Goal: Task Accomplishment & Management: Manage account settings

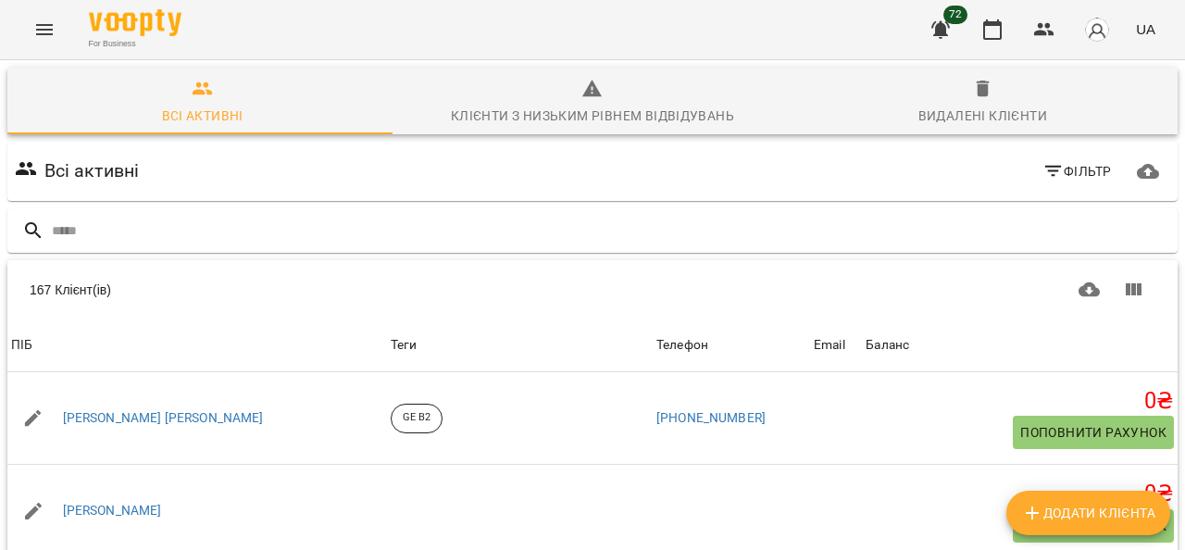
click at [46, 27] on icon "Menu" at bounding box center [44, 30] width 22 height 22
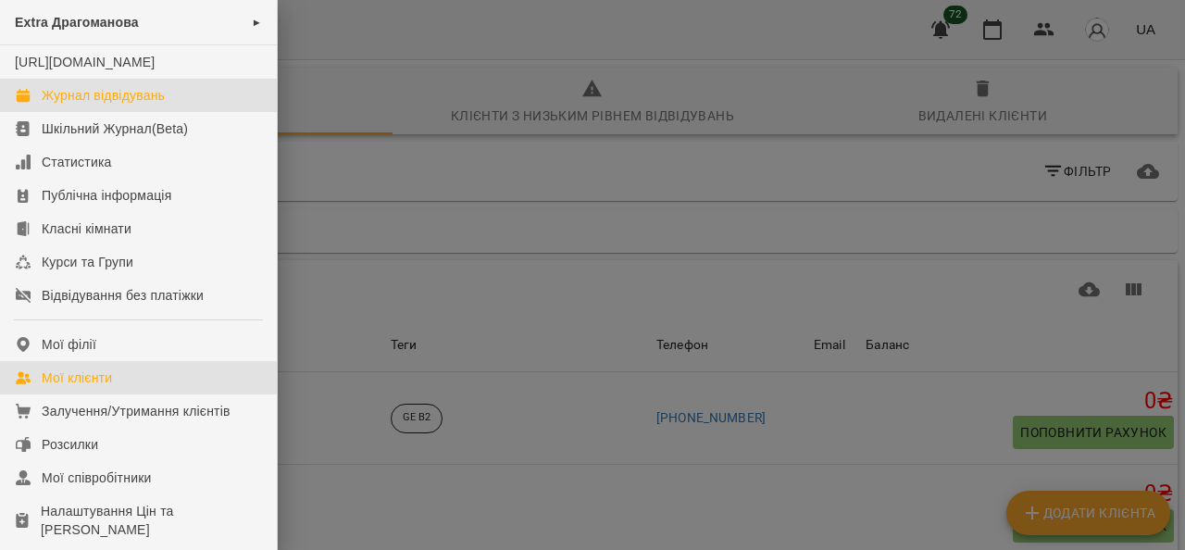
click at [116, 105] on div "Журнал відвідувань" at bounding box center [103, 95] width 123 height 19
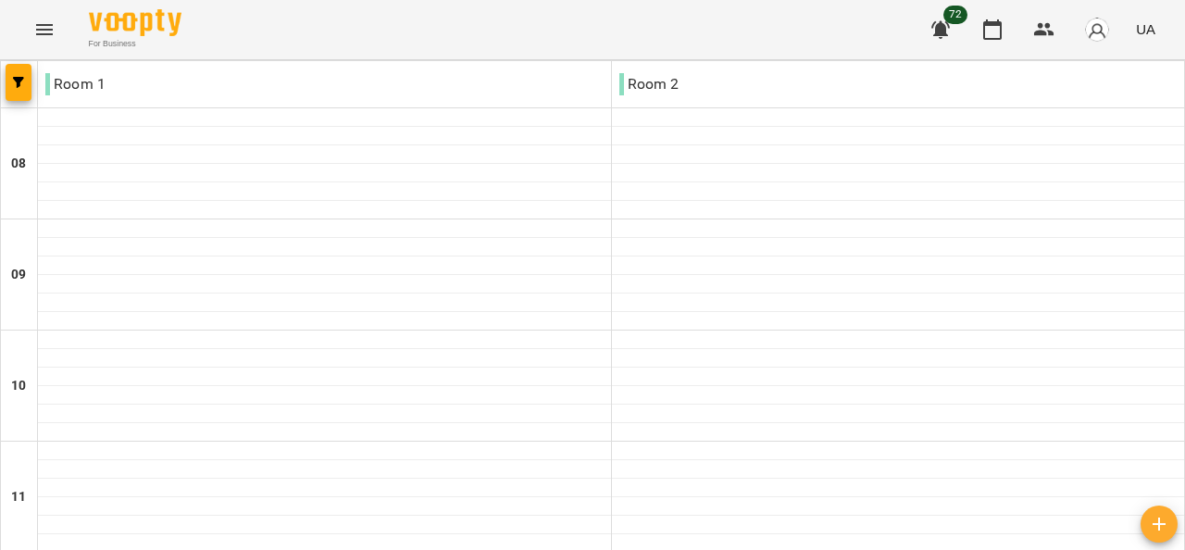
scroll to position [644, 0]
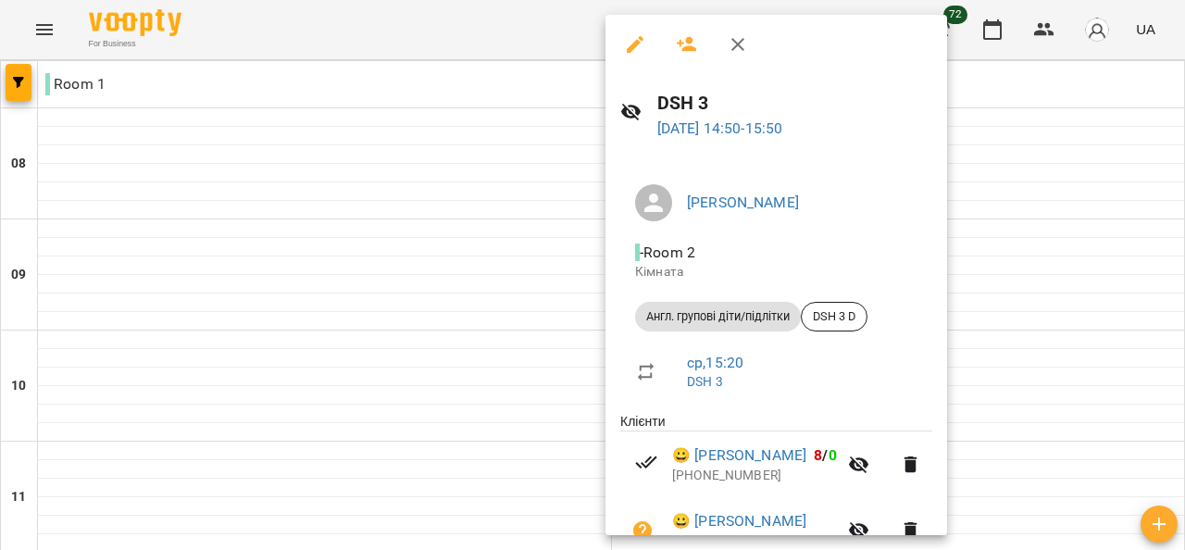
scroll to position [159, 0]
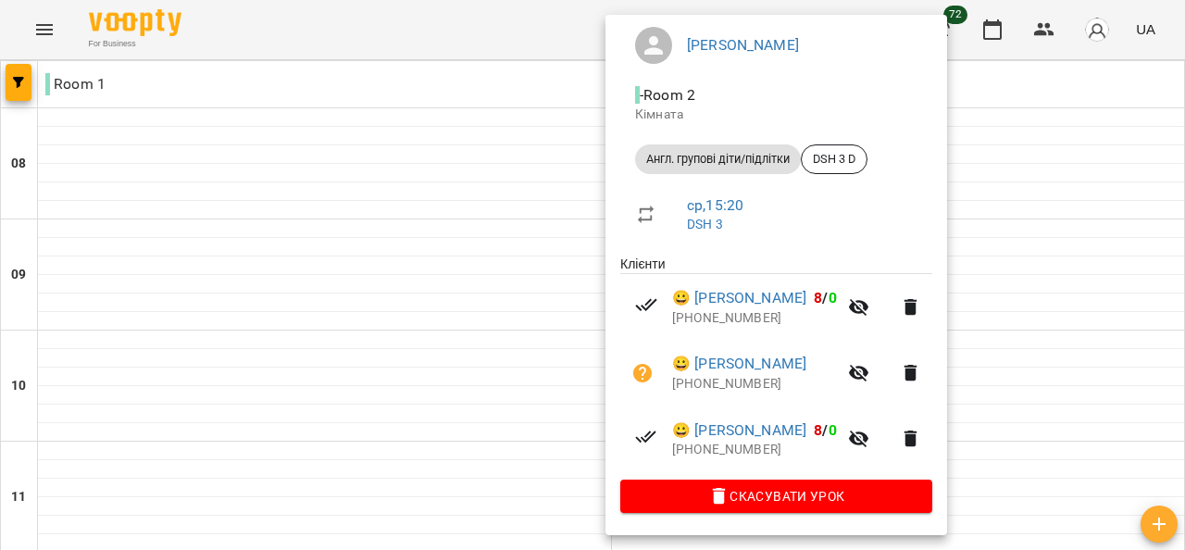
click at [403, 248] on div at bounding box center [592, 275] width 1185 height 550
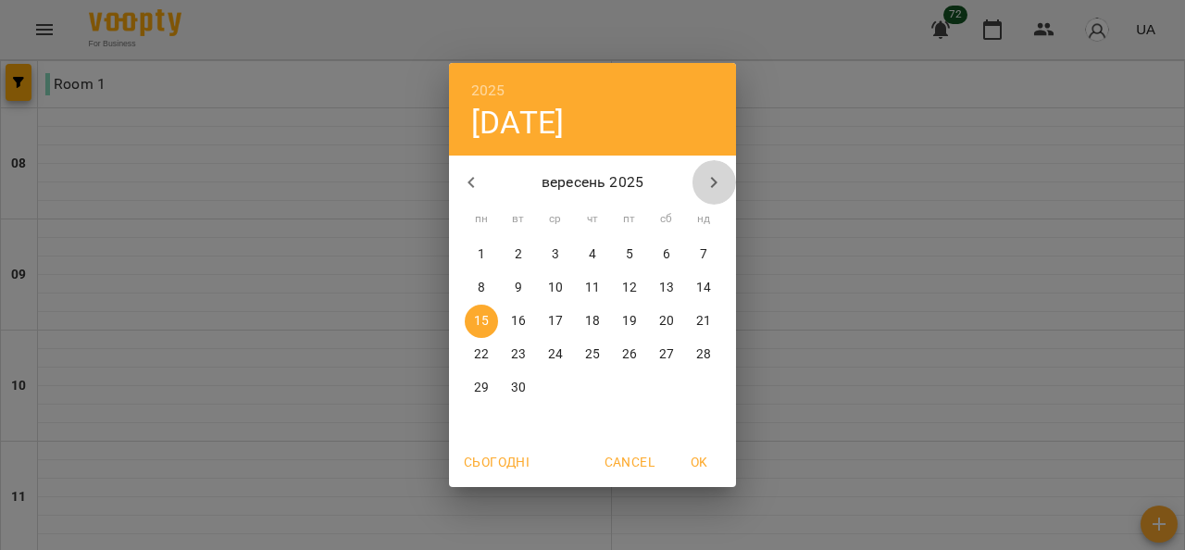
click at [712, 174] on icon "button" at bounding box center [714, 182] width 22 height 22
click at [481, 319] on p "13" at bounding box center [481, 321] width 15 height 19
type input "**********"
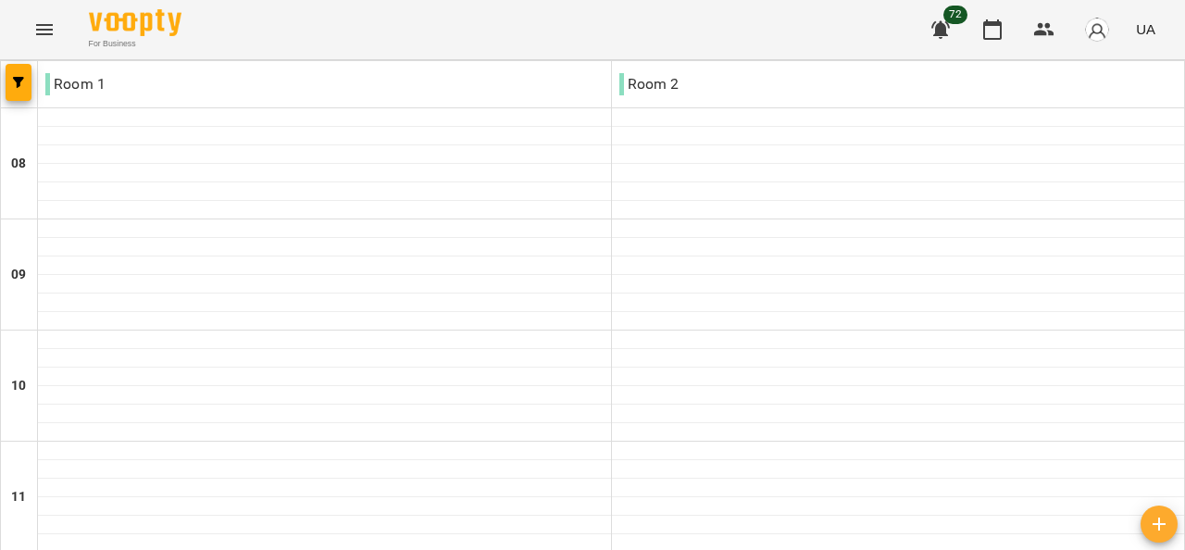
scroll to position [833, 0]
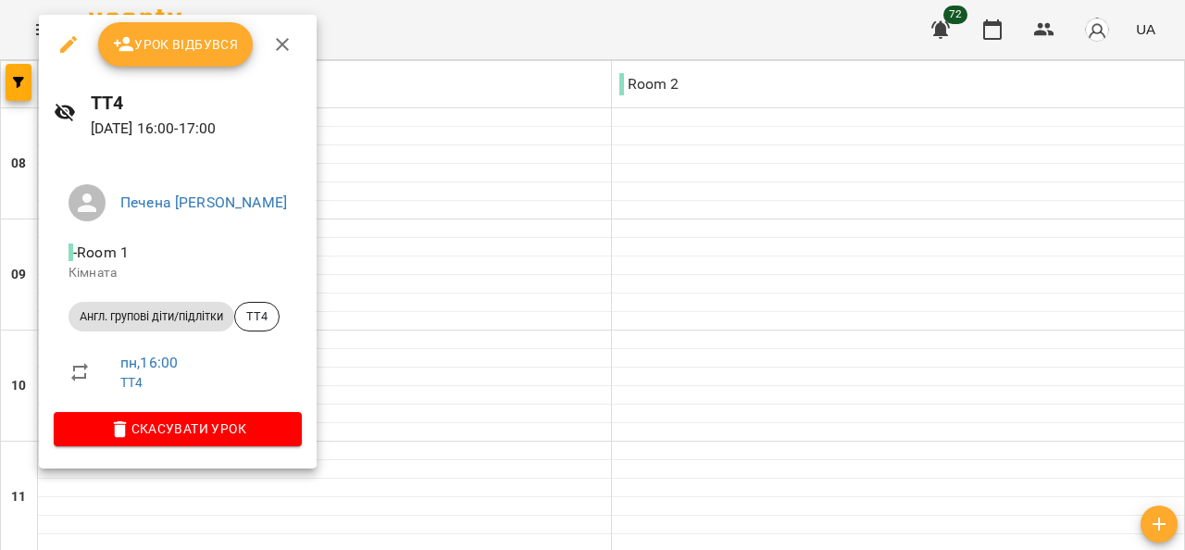
click at [183, 44] on span "Урок відбувся" at bounding box center [176, 44] width 126 height 22
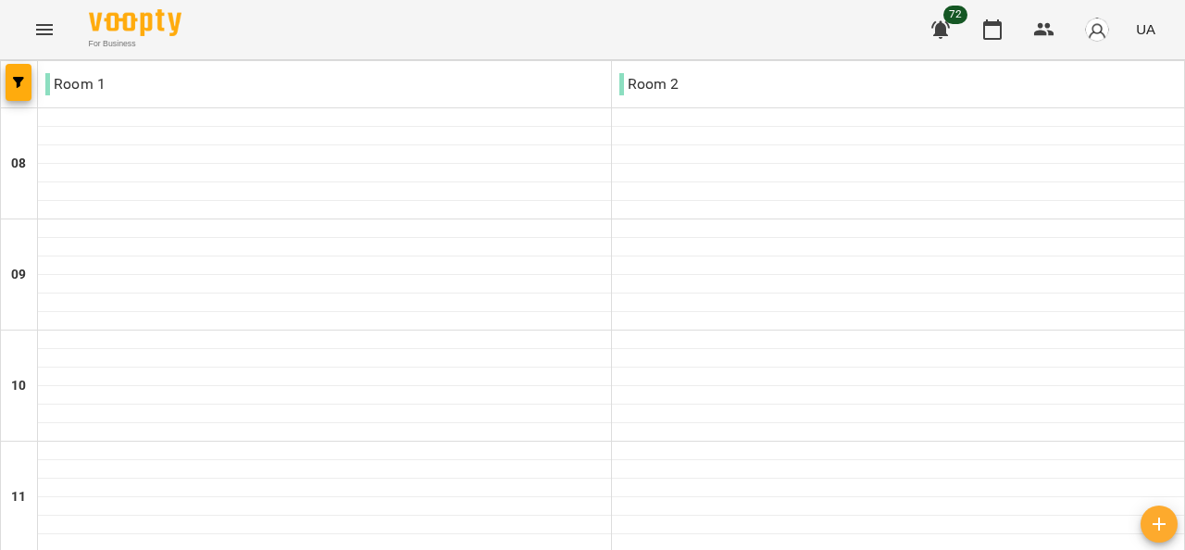
scroll to position [926, 0]
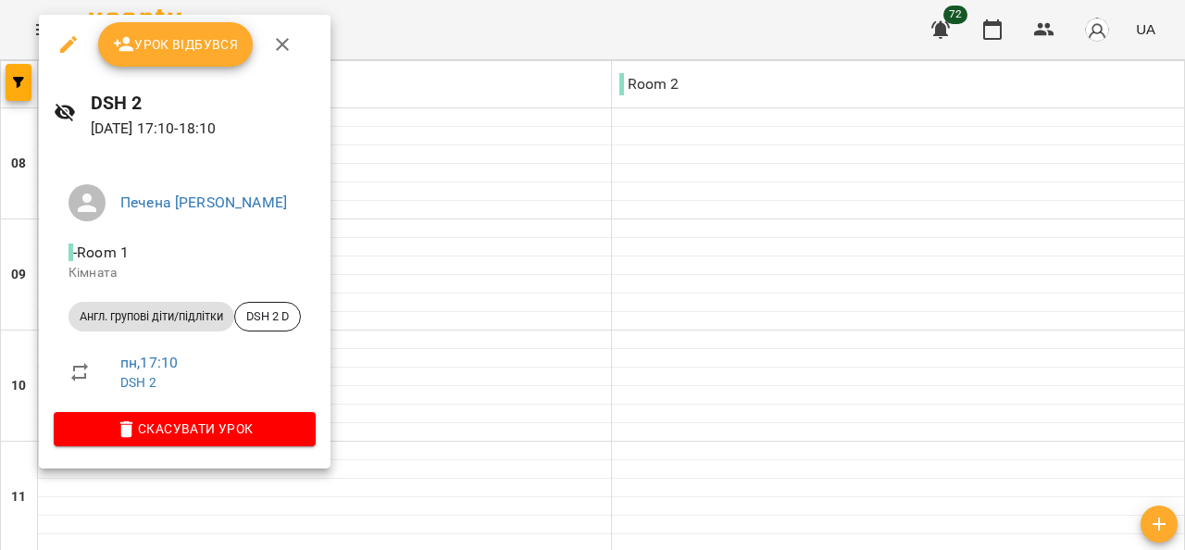
click at [197, 40] on span "Урок відбувся" at bounding box center [176, 44] width 126 height 22
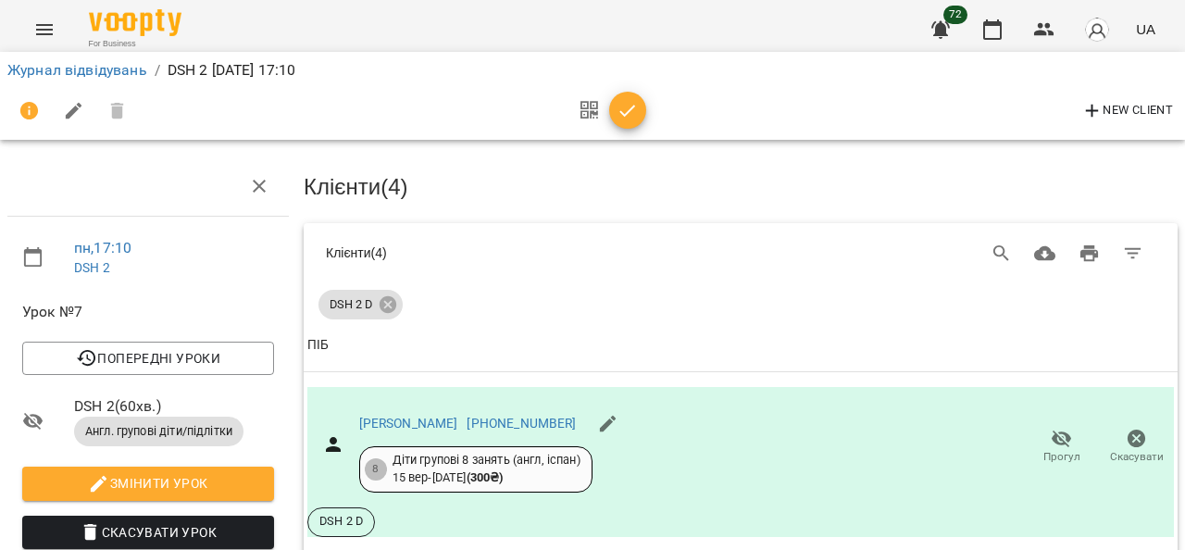
scroll to position [161, 0]
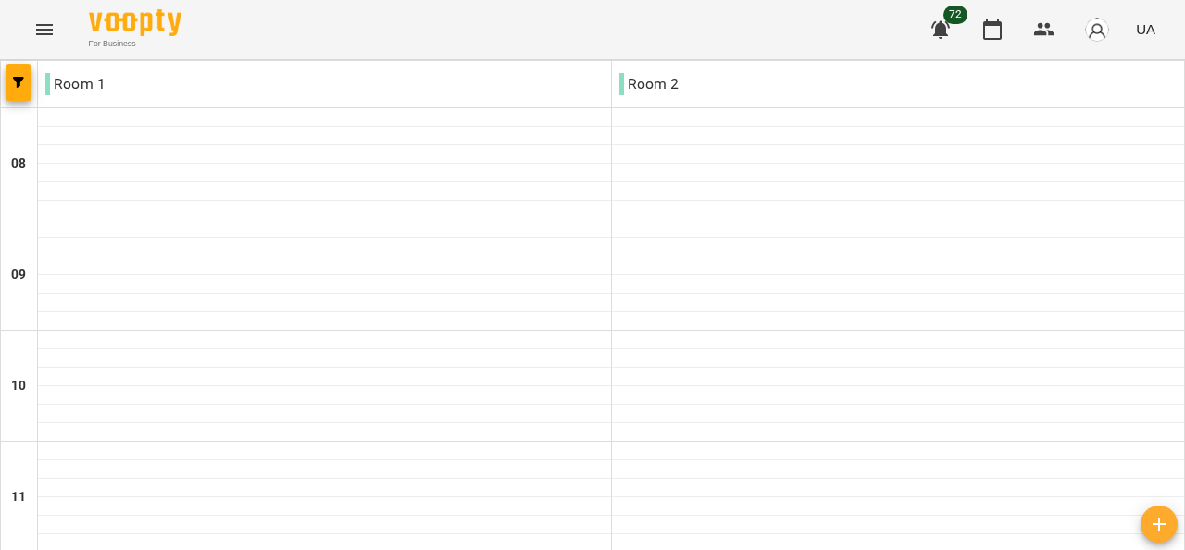
scroll to position [833, 0]
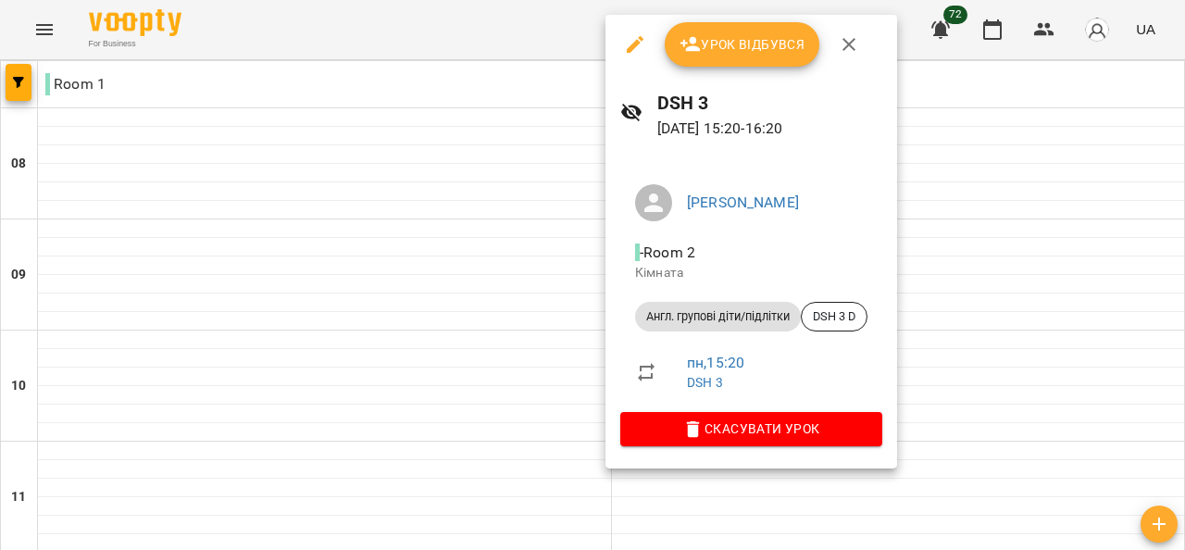
click at [743, 51] on span "Урок відбувся" at bounding box center [743, 44] width 126 height 22
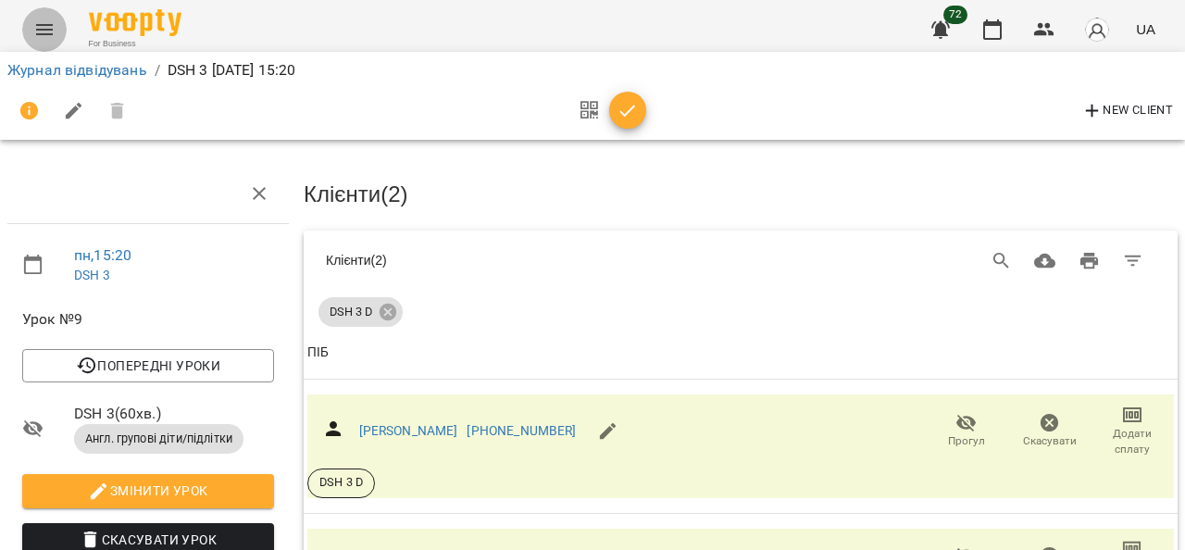
click at [48, 21] on icon "Menu" at bounding box center [44, 30] width 22 height 22
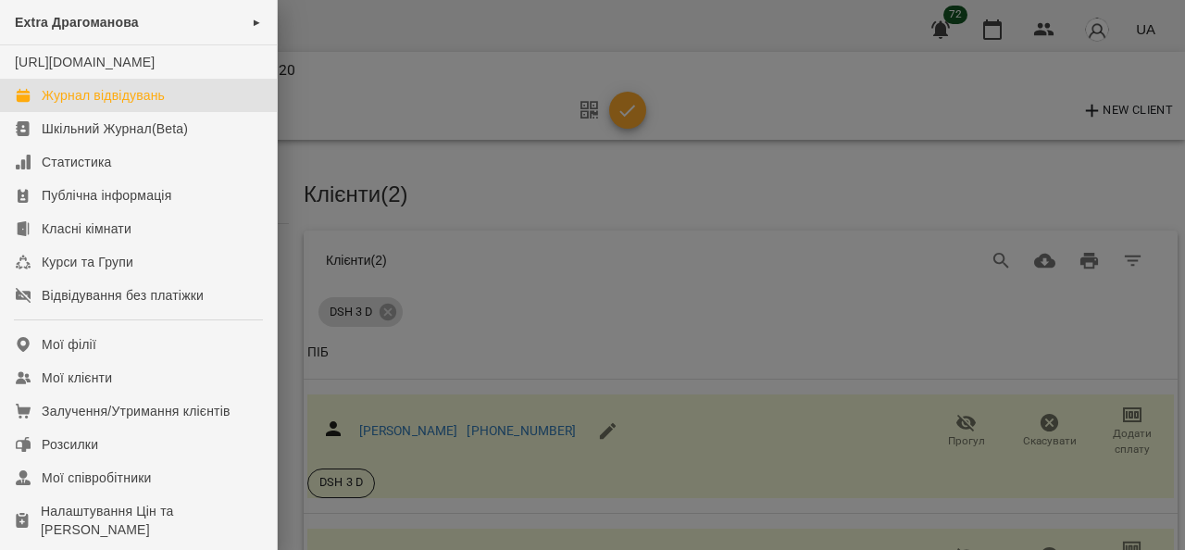
click at [133, 105] on div "Журнал відвідувань" at bounding box center [103, 95] width 123 height 19
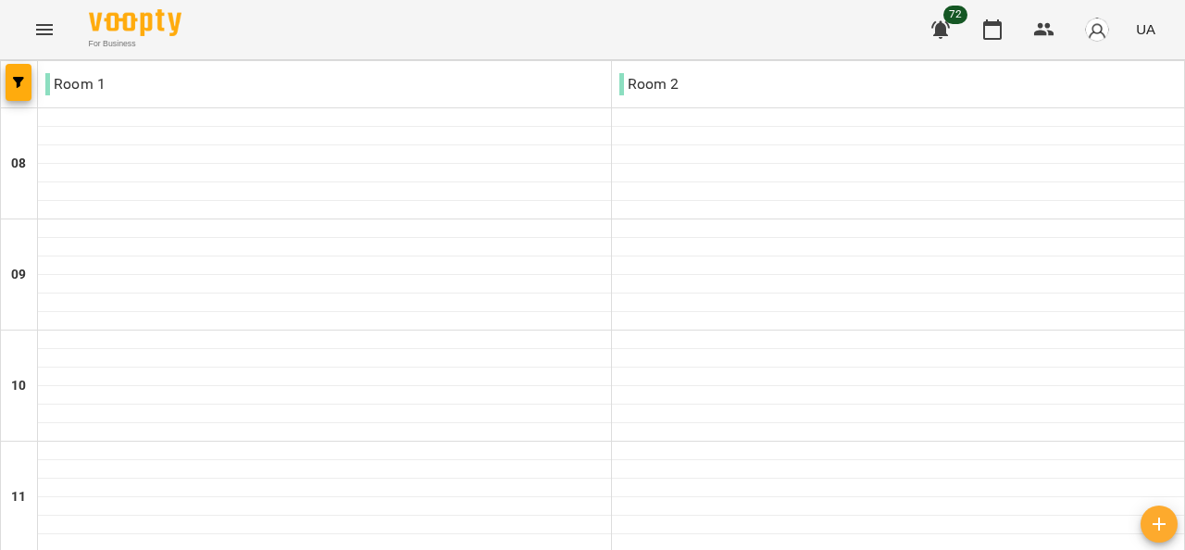
scroll to position [926, 0]
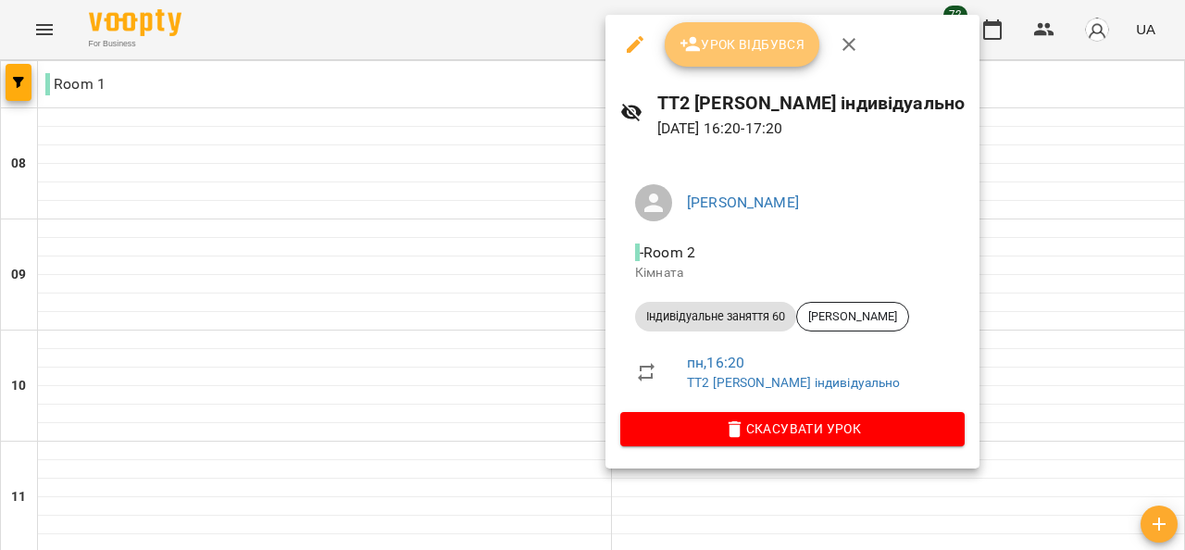
click at [733, 42] on span "Урок відбувся" at bounding box center [743, 44] width 126 height 22
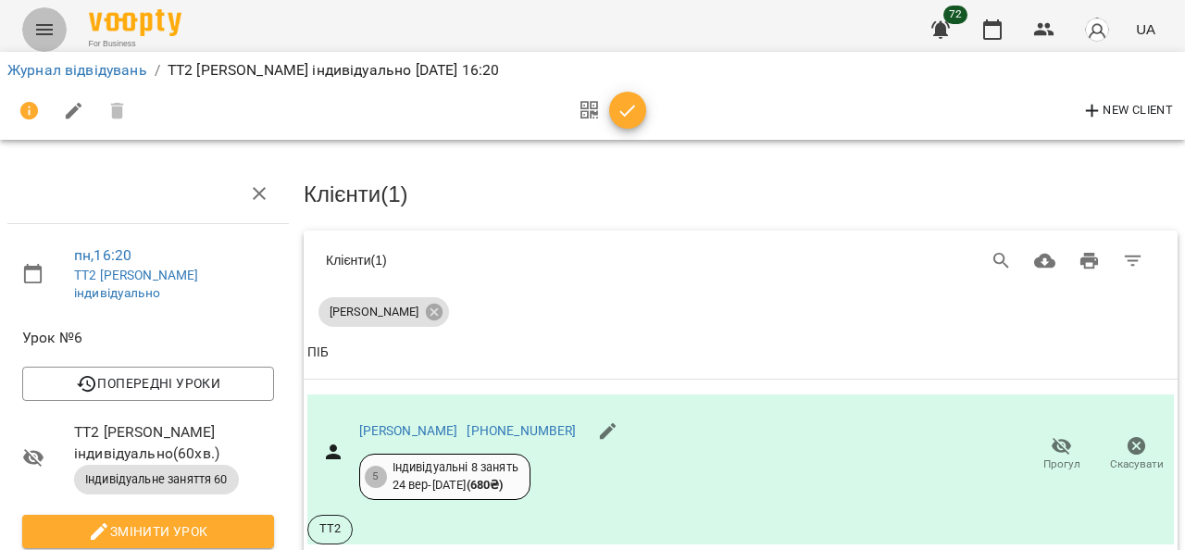
click at [46, 27] on icon "Menu" at bounding box center [44, 30] width 22 height 22
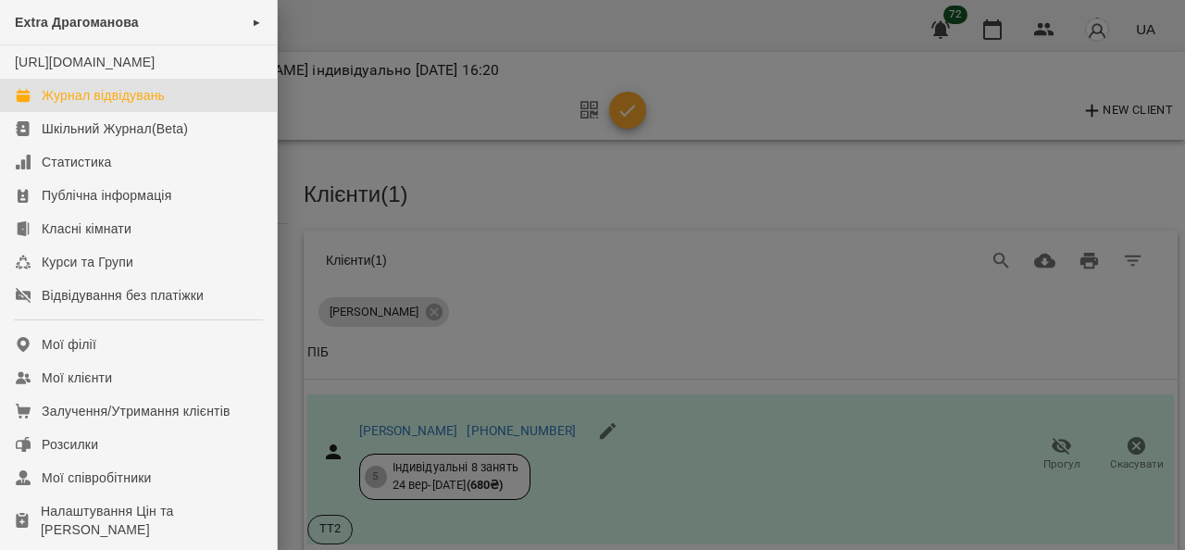
click at [81, 105] on div "Журнал відвідувань" at bounding box center [103, 95] width 123 height 19
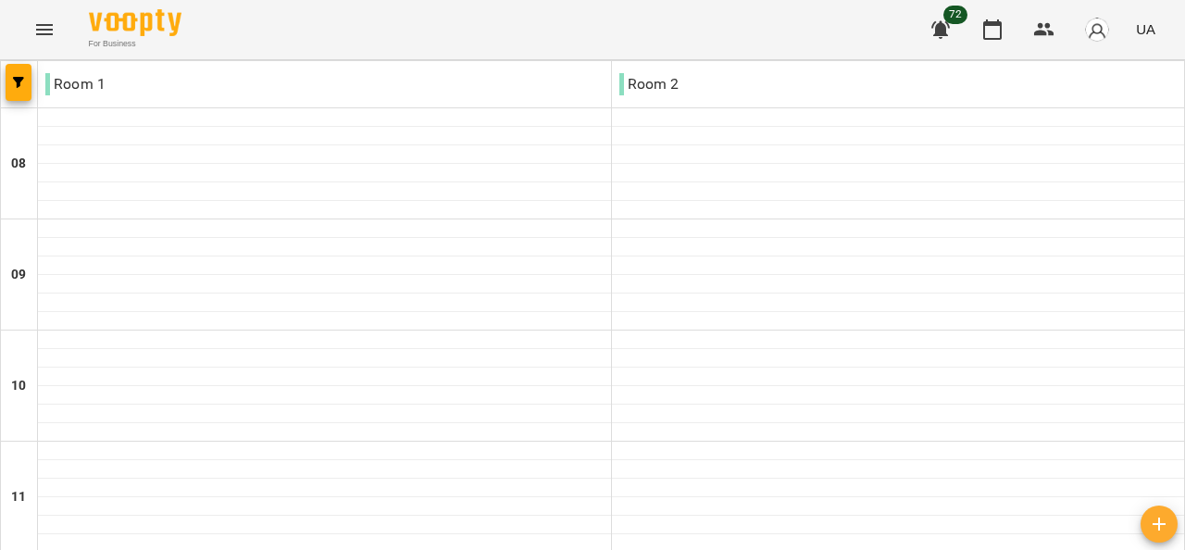
scroll to position [741, 0]
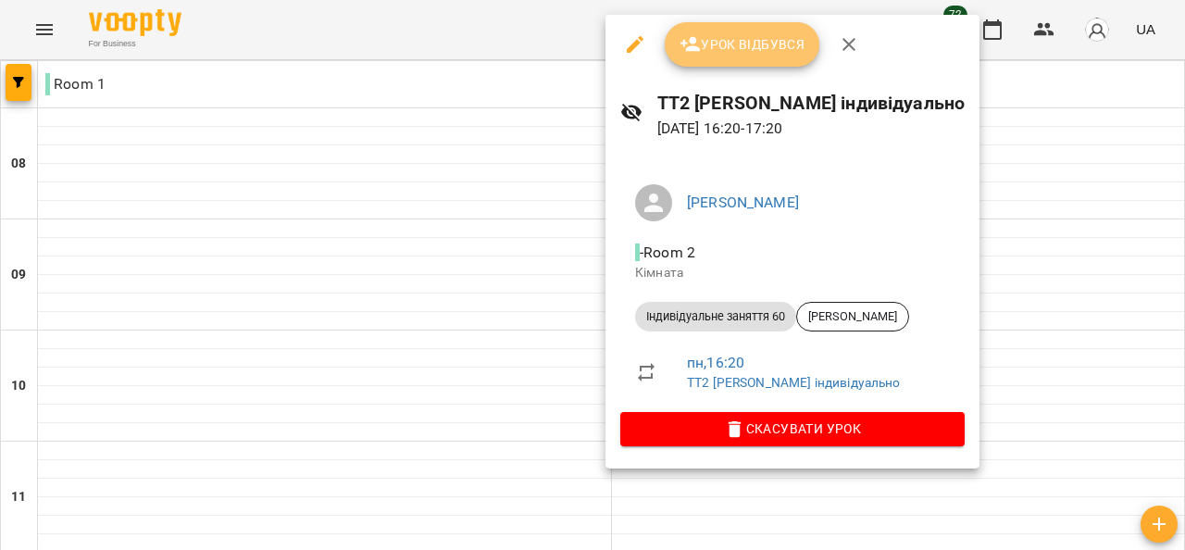
click at [716, 45] on span "Урок відбувся" at bounding box center [743, 44] width 126 height 22
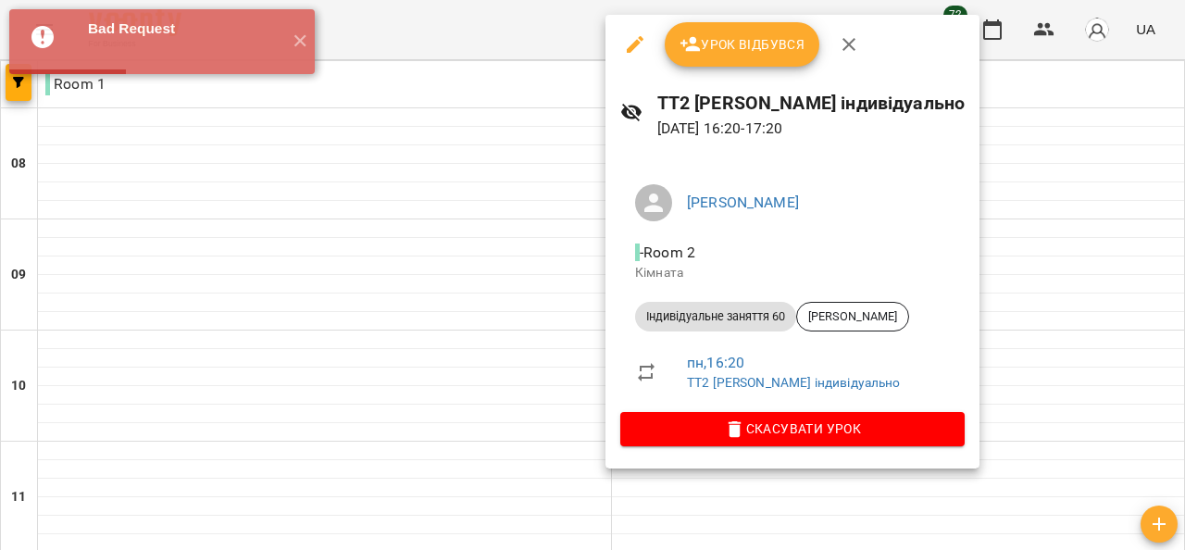
click at [335, 101] on div at bounding box center [592, 275] width 1185 height 550
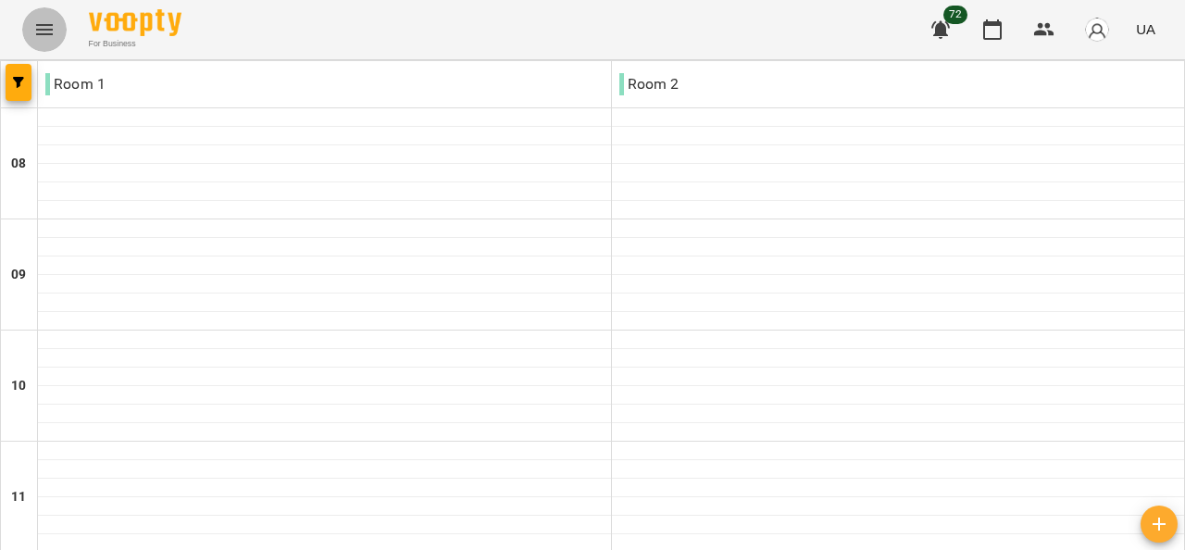
click at [56, 29] on button "Menu" at bounding box center [44, 29] width 44 height 44
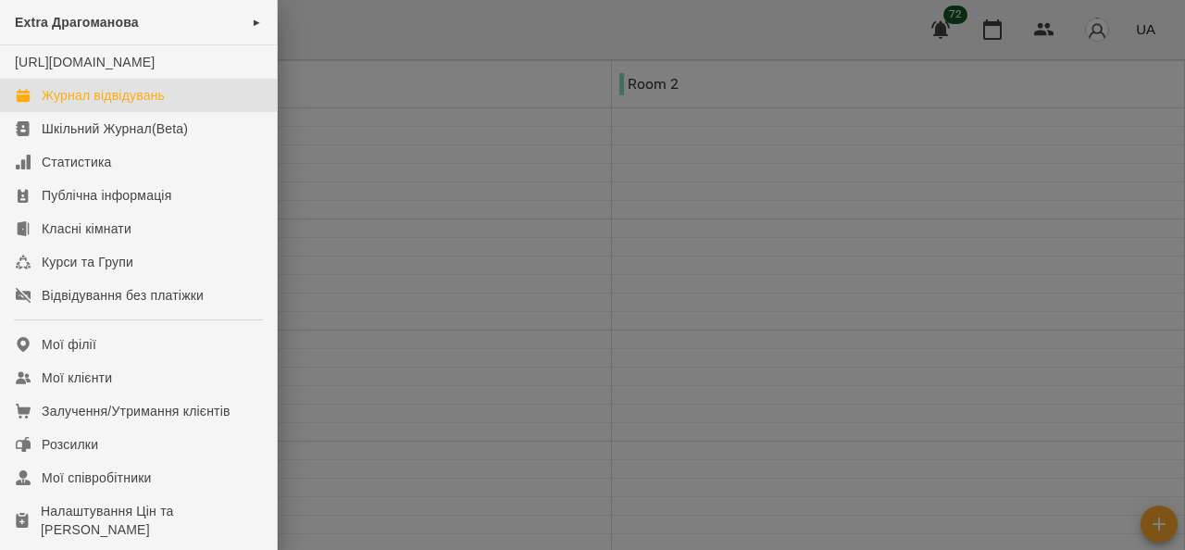
click at [119, 105] on div "Журнал відвідувань" at bounding box center [103, 95] width 123 height 19
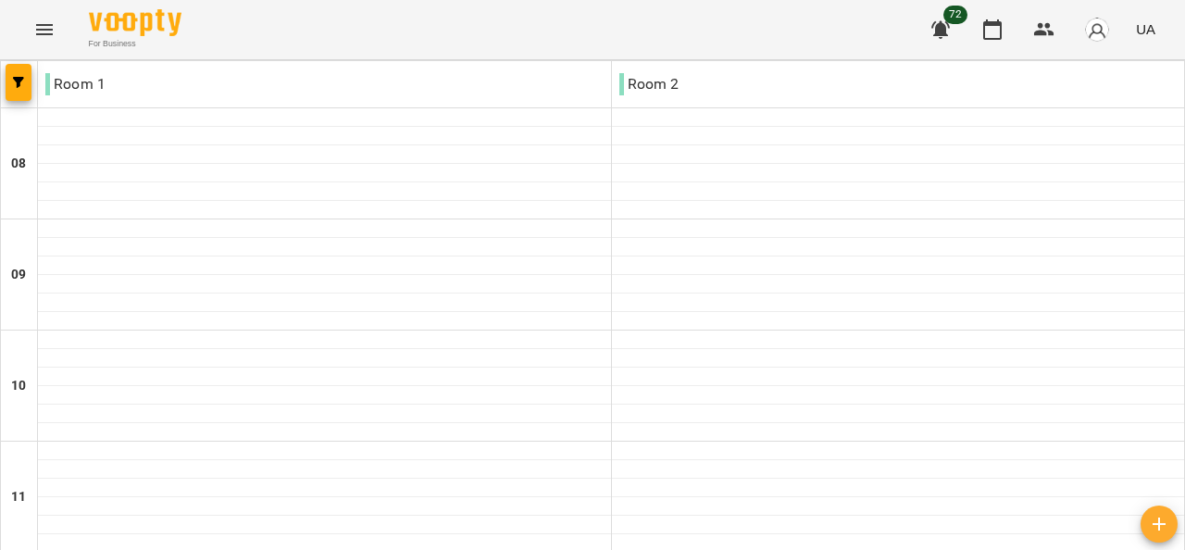
scroll to position [926, 0]
